Goal: Transaction & Acquisition: Obtain resource

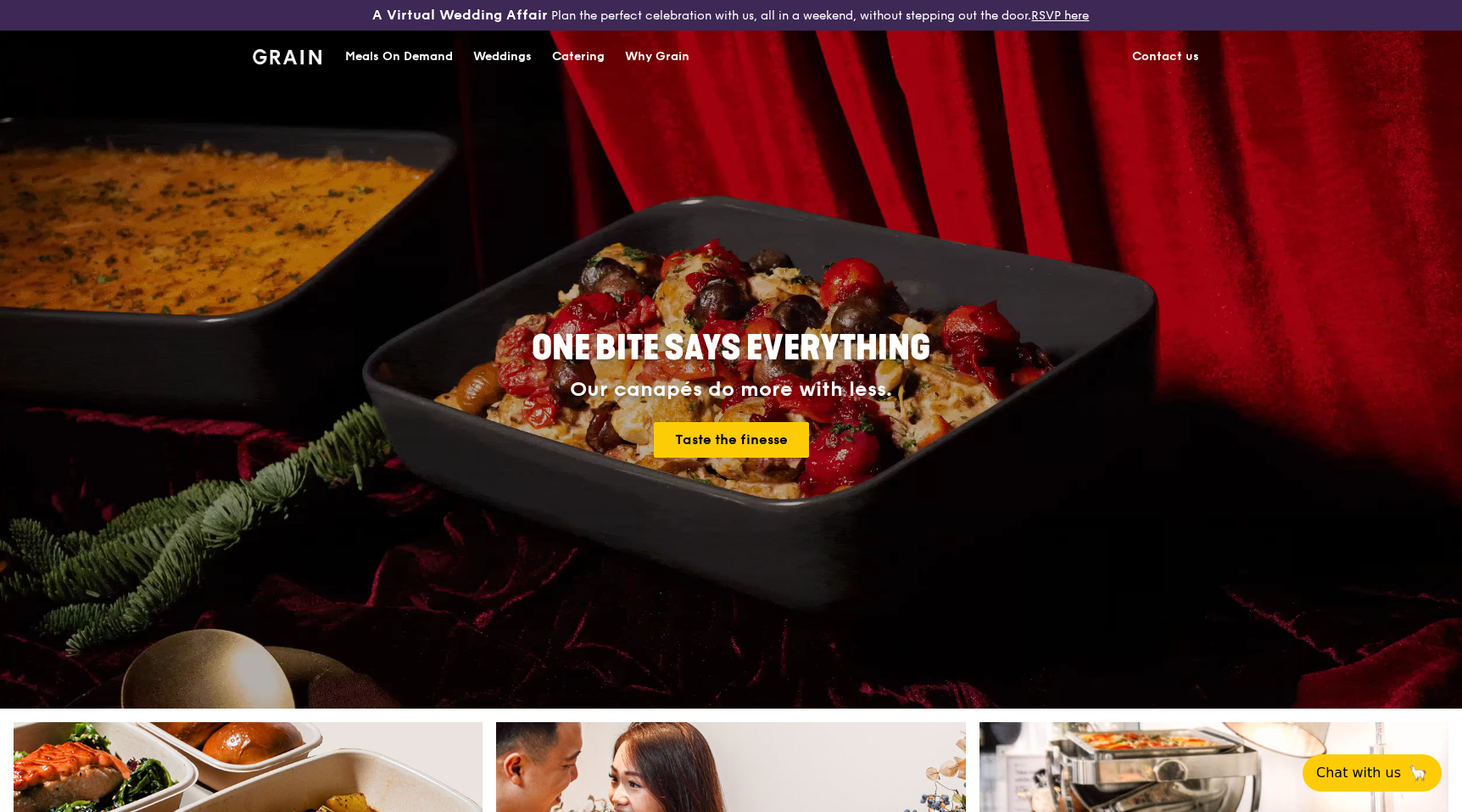
click at [592, 59] on div "Catering" at bounding box center [578, 56] width 53 height 51
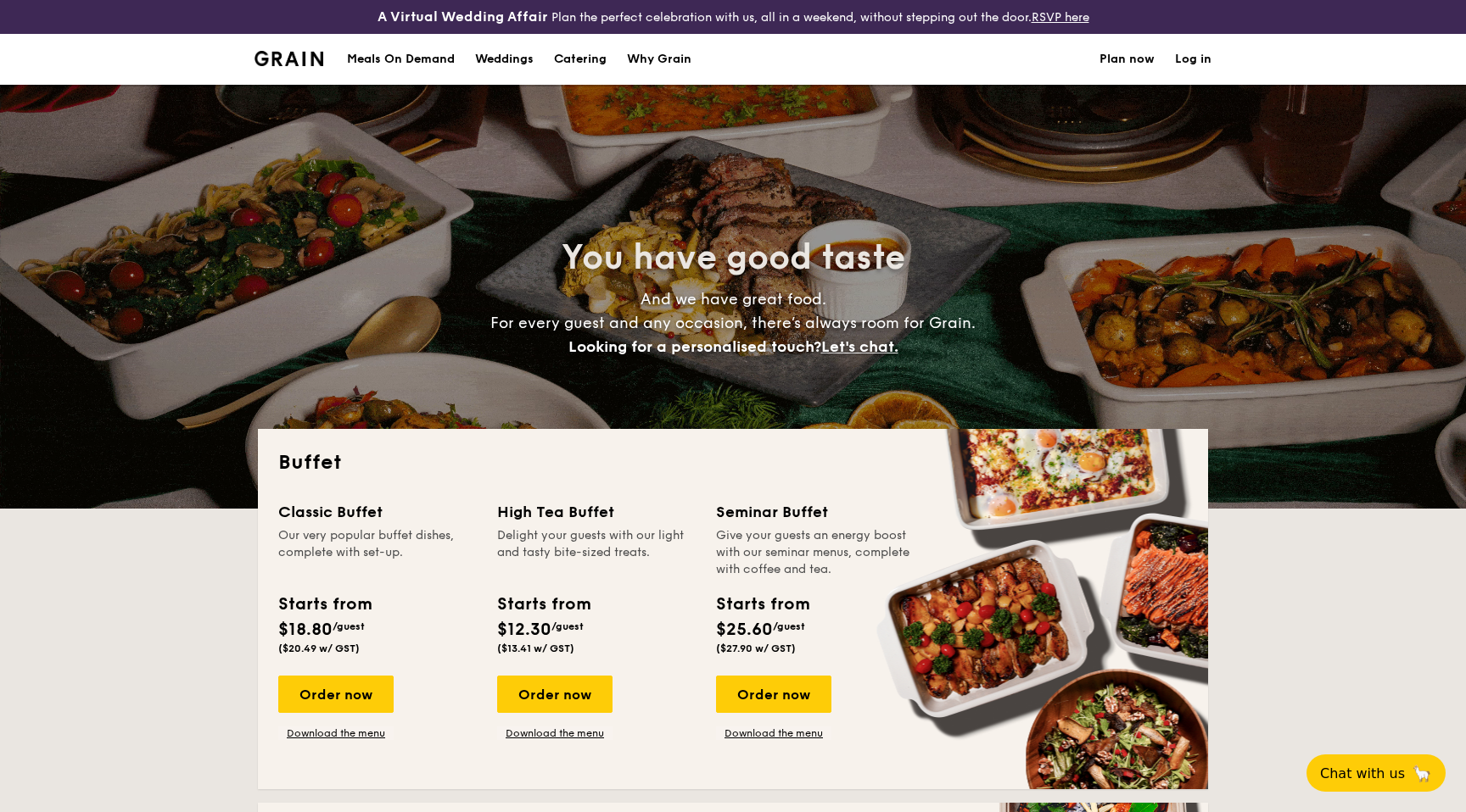
select select
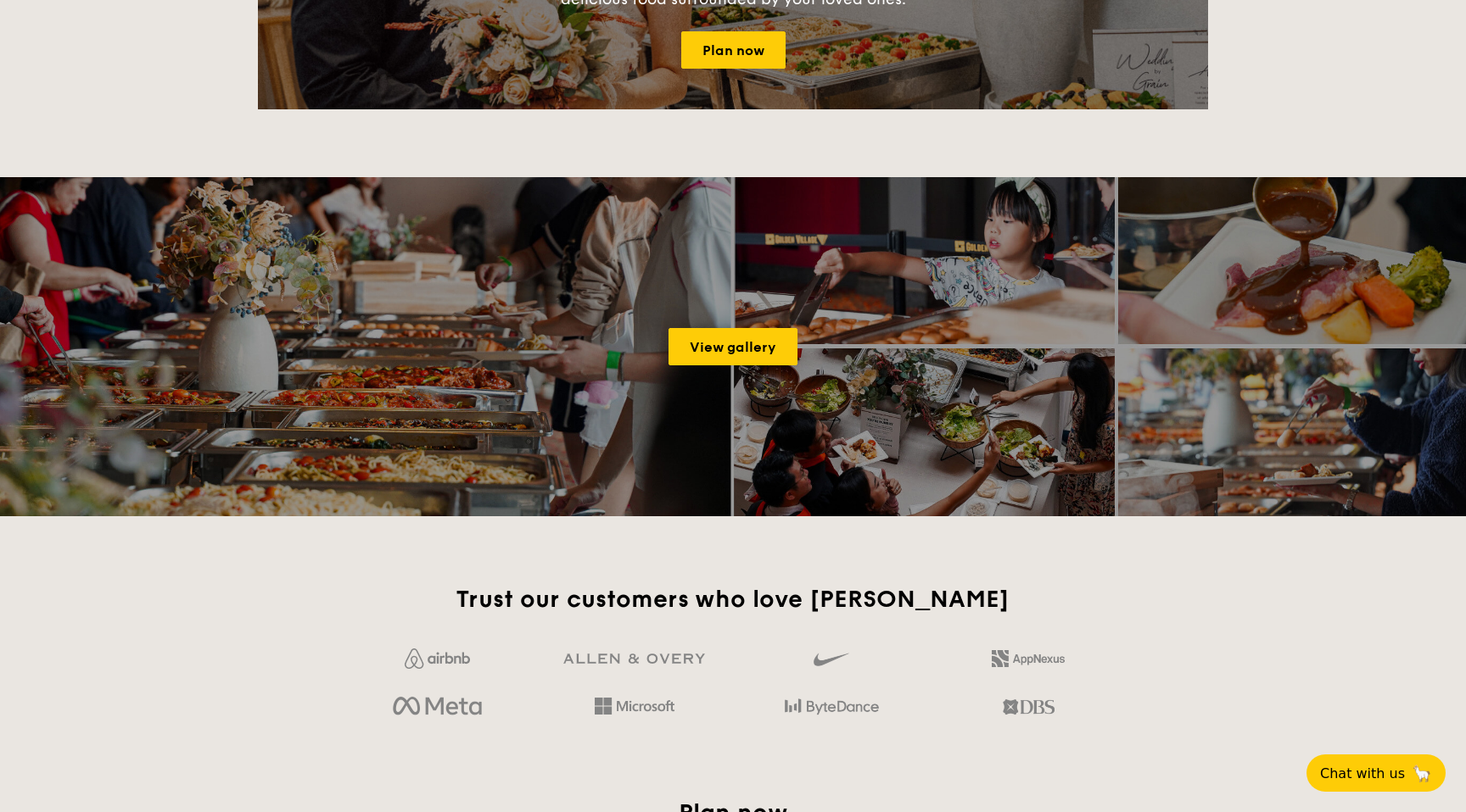
scroll to position [2199, 0]
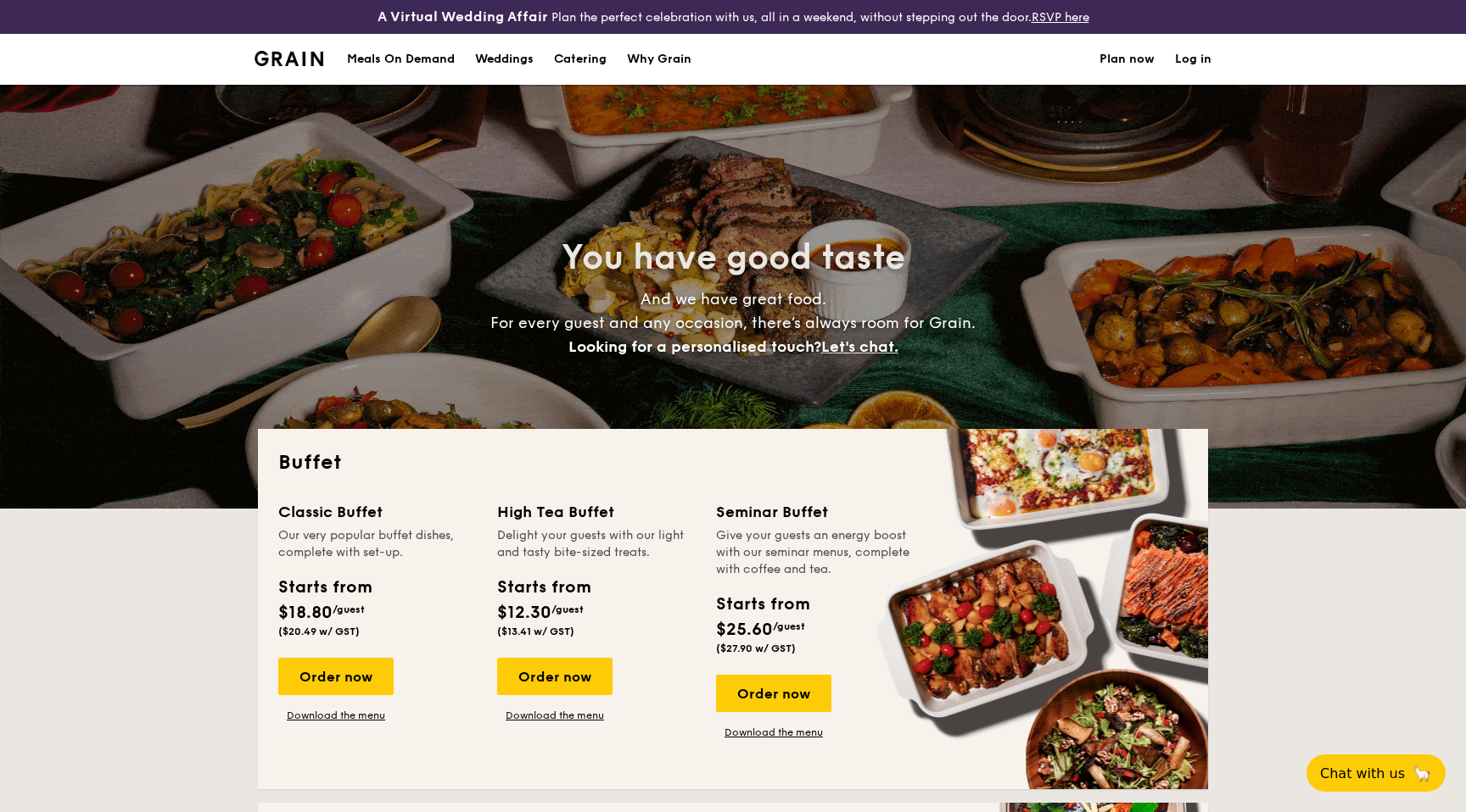
select select
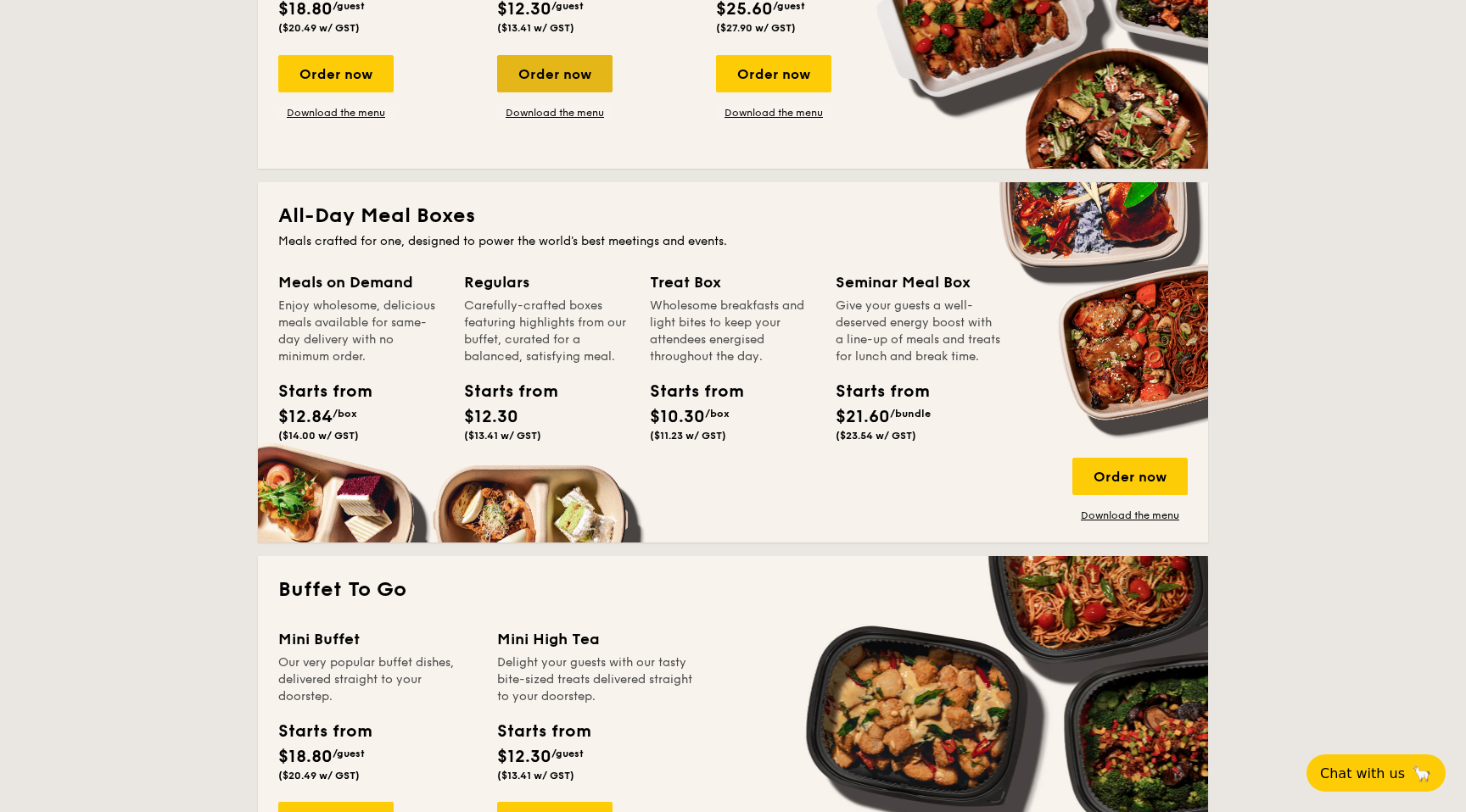
scroll to position [632, 0]
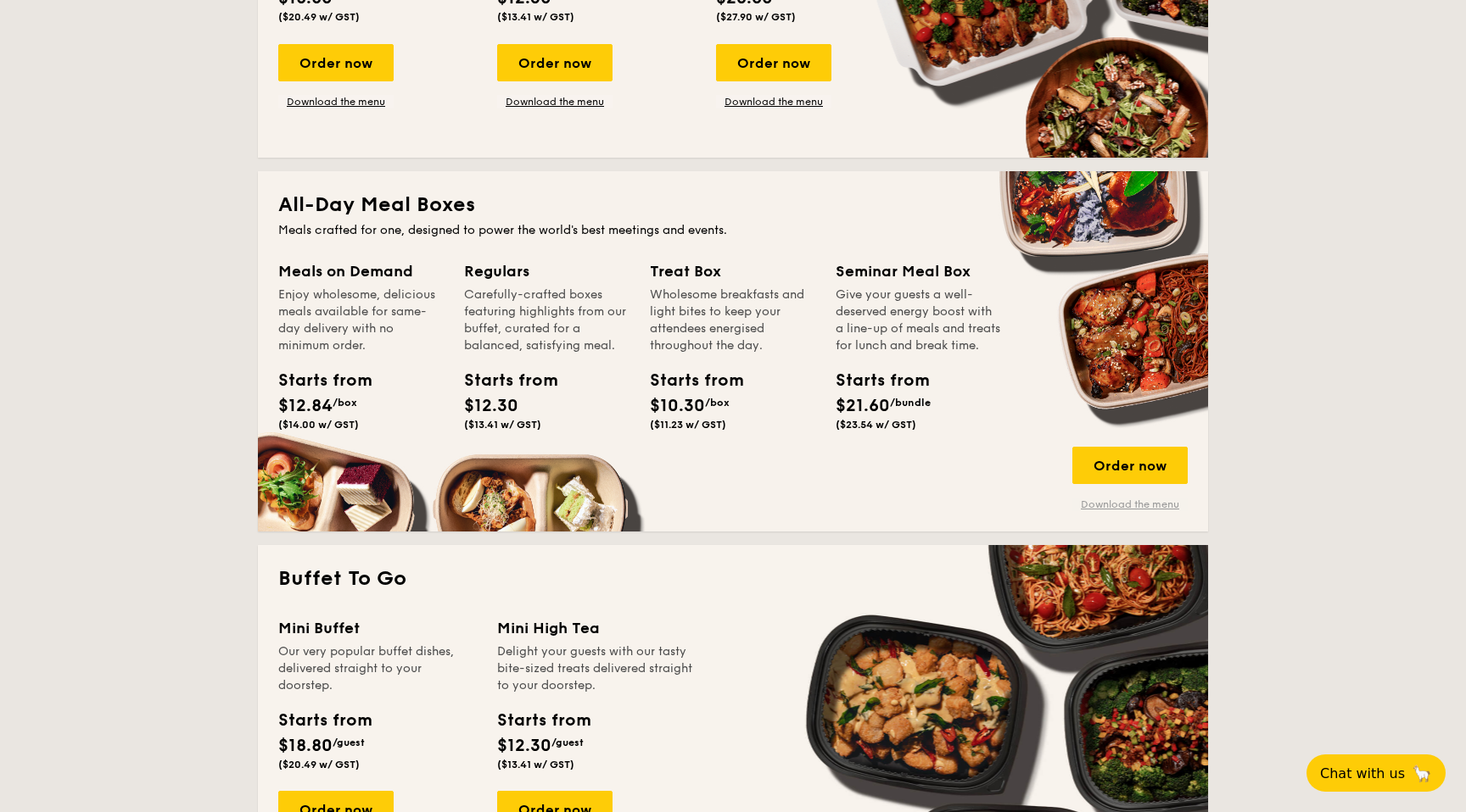
click at [1154, 503] on link "Download the menu" at bounding box center [1129, 504] width 116 height 14
